Goal: Share content

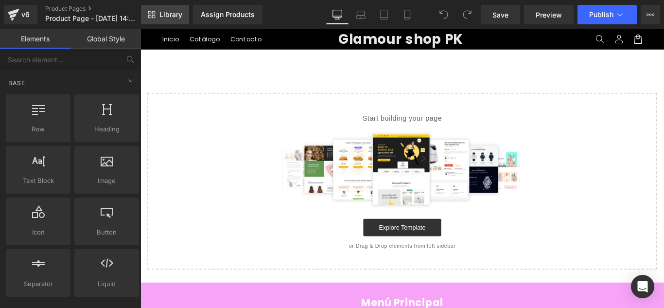
click at [163, 13] on span "Library" at bounding box center [171, 14] width 23 height 9
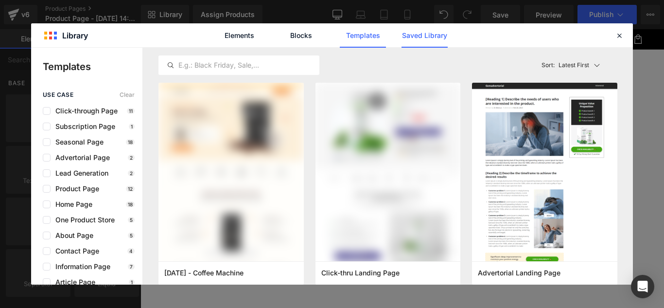
click at [232, 52] on link "Saved Library" at bounding box center [149, 134] width 165 height 165
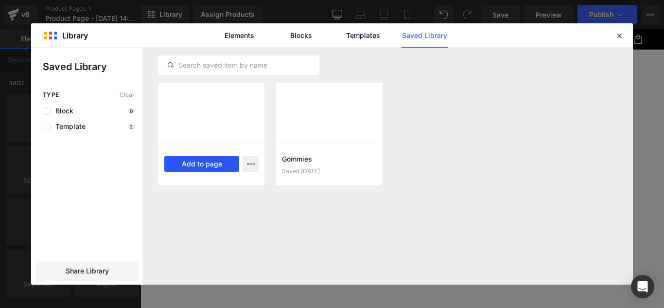
click at [186, 162] on button "Add to page" at bounding box center [201, 164] width 75 height 16
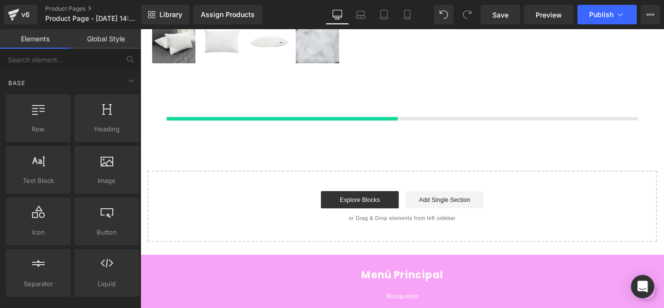
scroll to position [247, 0]
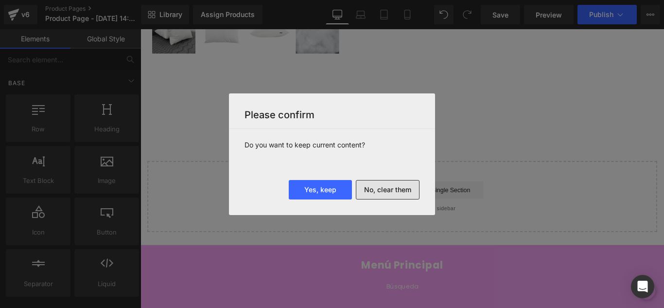
click at [401, 196] on button "No, clear them" at bounding box center [388, 189] width 64 height 19
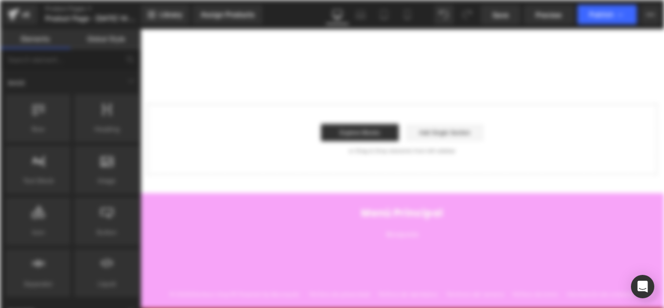
scroll to position [0, 0]
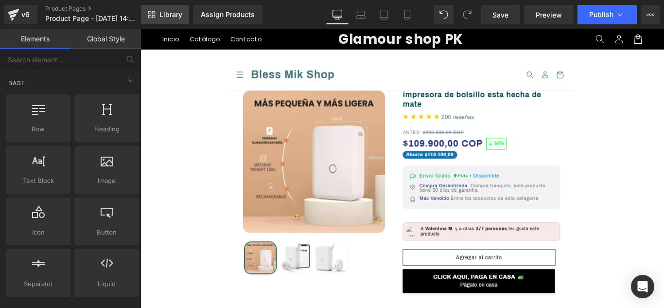
click at [179, 16] on span "Library" at bounding box center [171, 14] width 23 height 9
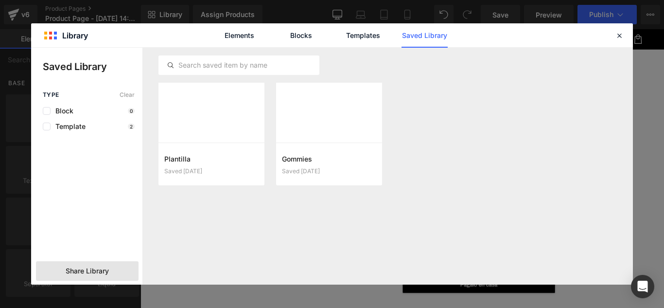
click at [84, 269] on span "Share Library" at bounding box center [87, 271] width 43 height 10
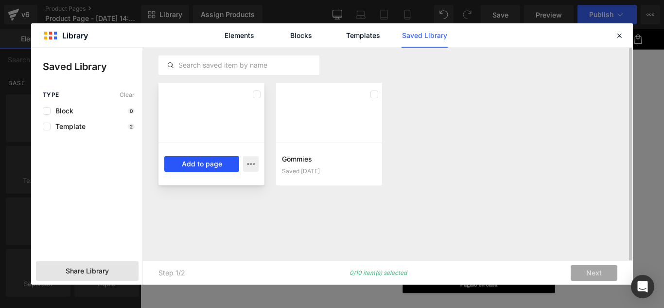
click at [212, 168] on button "Add to page" at bounding box center [201, 164] width 75 height 16
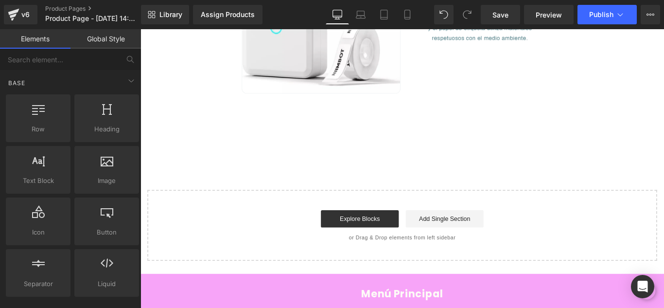
scroll to position [902, 0]
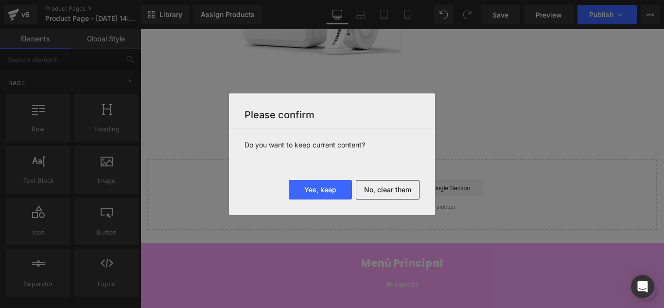
click at [423, 103] on div "Please confirm" at bounding box center [332, 111] width 206 height 36
click at [386, 191] on button "No, clear them" at bounding box center [388, 189] width 64 height 19
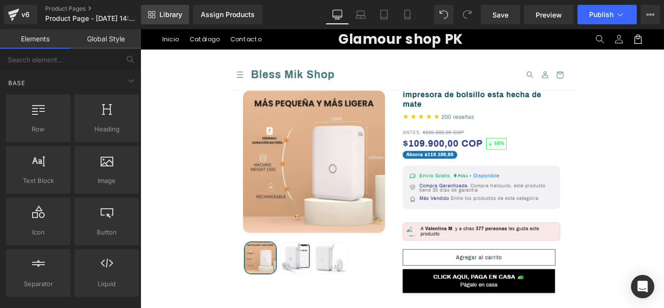
click at [162, 15] on span "Library" at bounding box center [171, 14] width 23 height 9
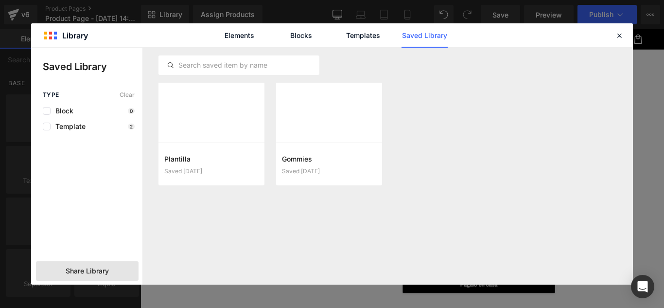
click at [95, 268] on span "Share Library" at bounding box center [87, 271] width 43 height 10
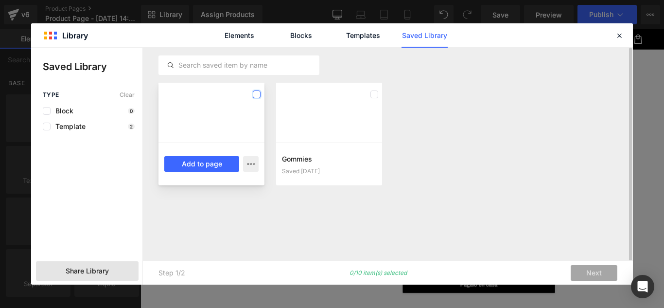
click at [256, 94] on label at bounding box center [257, 94] width 8 height 8
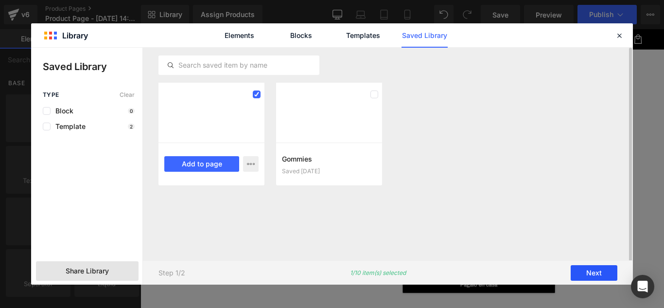
click at [600, 275] on button "Next" at bounding box center [594, 273] width 47 height 16
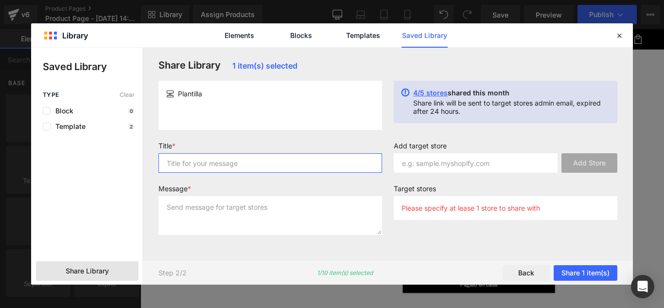
click at [223, 167] on input "text" at bounding box center [271, 162] width 224 height 19
type input "plantilla"
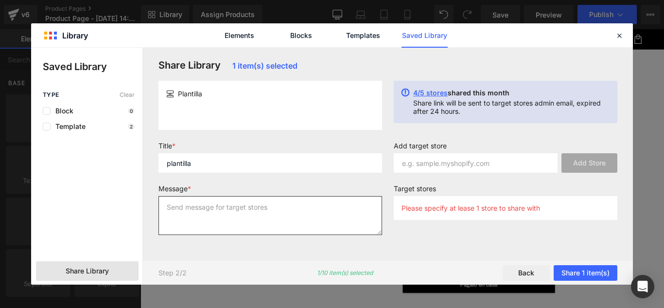
click at [197, 206] on textarea at bounding box center [271, 215] width 224 height 39
type textarea "plantilla"
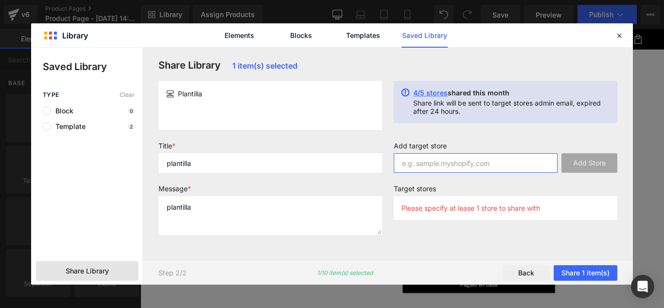
click at [431, 166] on input "text" at bounding box center [476, 162] width 164 height 19
paste input "[DOMAIN_NAME]"
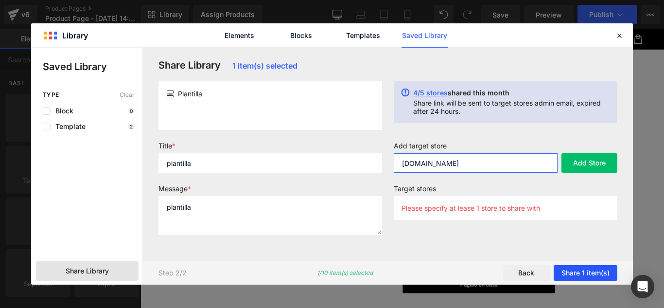
type input "[DOMAIN_NAME]"
click at [590, 270] on button "Share 1 item(s)" at bounding box center [586, 273] width 64 height 16
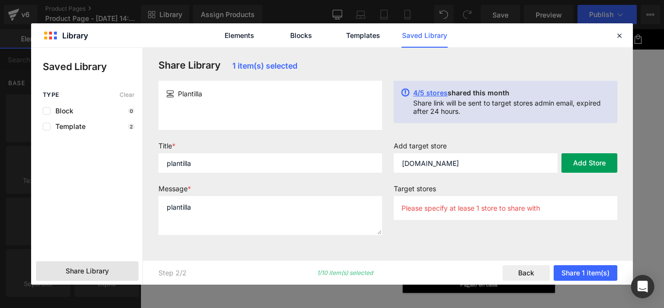
click at [592, 165] on button "Add Store" at bounding box center [590, 162] width 56 height 19
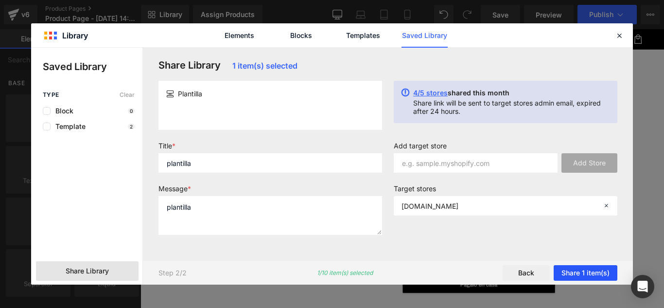
click at [583, 271] on button "Share 1 item(s)" at bounding box center [586, 273] width 64 height 16
